Goal: Information Seeking & Learning: Compare options

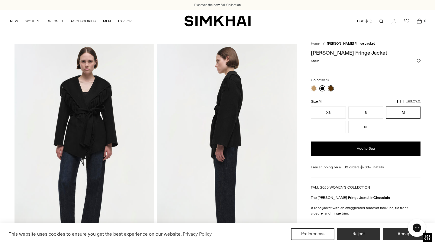
click at [323, 90] on link at bounding box center [322, 88] width 6 height 6
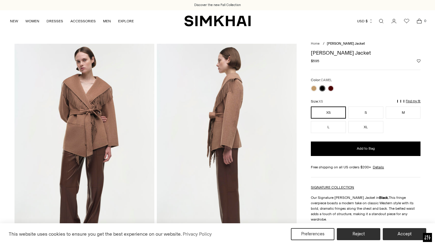
click at [312, 89] on link at bounding box center [314, 88] width 6 height 6
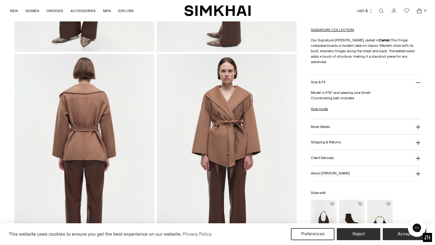
click at [341, 122] on button "More Details" at bounding box center [366, 126] width 110 height 15
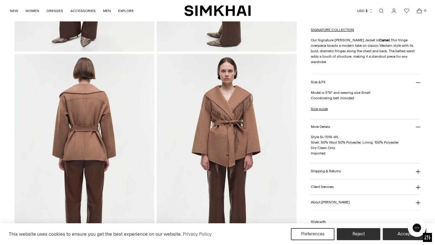
click at [341, 122] on button "More Details" at bounding box center [366, 126] width 110 height 15
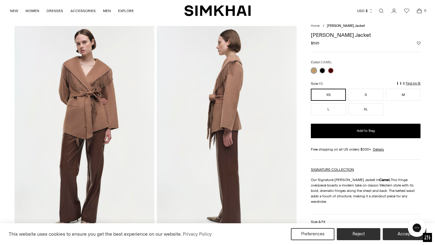
scroll to position [17, 0]
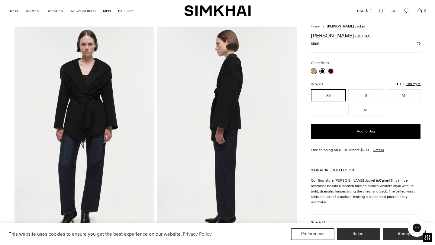
click at [322, 73] on link at bounding box center [322, 71] width 6 height 6
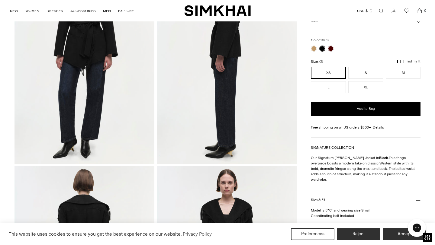
scroll to position [69, 0]
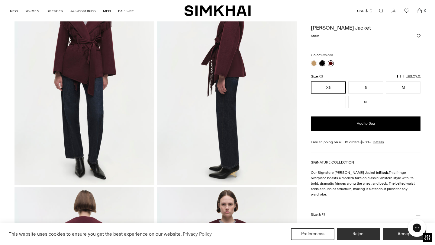
click at [333, 63] on link at bounding box center [331, 63] width 6 height 6
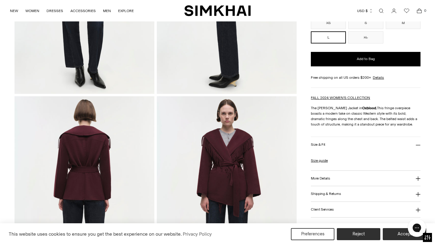
scroll to position [160, 0]
click at [333, 174] on button "More Details" at bounding box center [366, 178] width 110 height 15
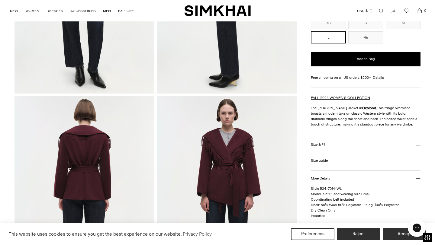
click at [340, 148] on button "Size & Fit" at bounding box center [366, 144] width 110 height 15
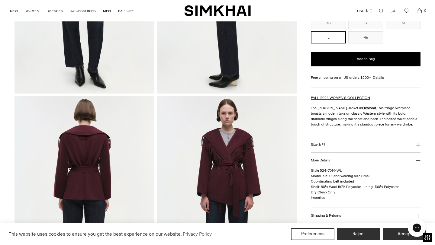
click at [340, 148] on button "Size & Fit" at bounding box center [366, 144] width 110 height 15
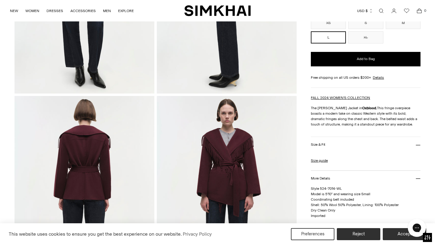
click at [340, 148] on button "Size & Fit" at bounding box center [366, 144] width 110 height 15
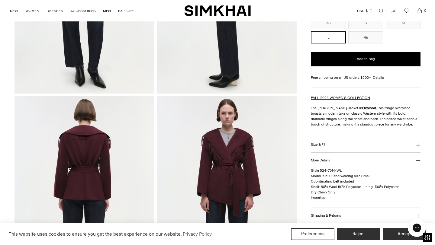
click at [336, 162] on button "More Details" at bounding box center [366, 160] width 110 height 15
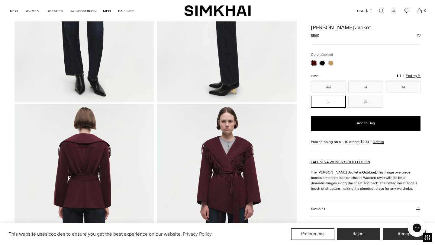
scroll to position [130, 0]
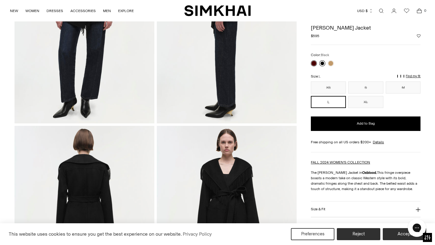
click at [322, 60] on link at bounding box center [322, 63] width 6 height 6
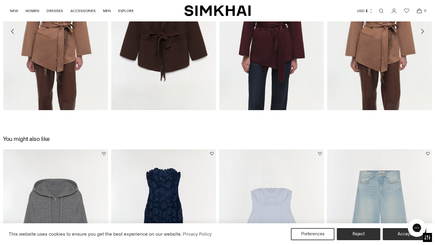
scroll to position [692, 0]
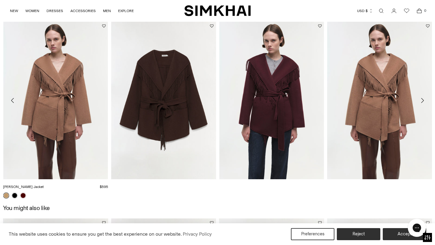
click at [0, 0] on img "Rowen Jacket" at bounding box center [0, 0] width 0 height 0
